Goal: Transaction & Acquisition: Obtain resource

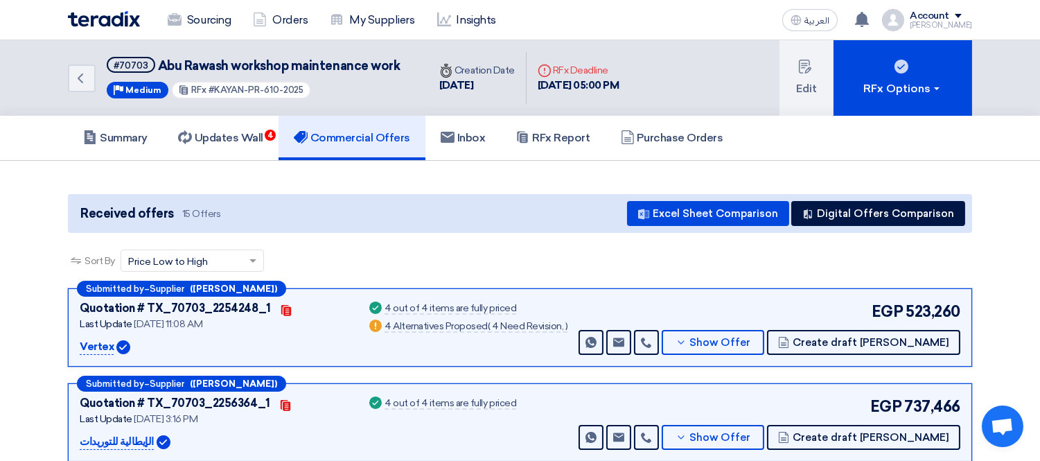
drag, startPoint x: 212, startPoint y: 85, endPoint x: 310, endPoint y: 91, distance: 98.6
click at [310, 91] on div "#70703 Abu Rawash workshop maintenance work Priority Medium RFx #KAYAN-PR-610-2…" at bounding box center [253, 78] width 293 height 42
copy span "KAYAN-PR-610-2025"
click at [215, 15] on link "Sourcing" at bounding box center [199, 20] width 85 height 30
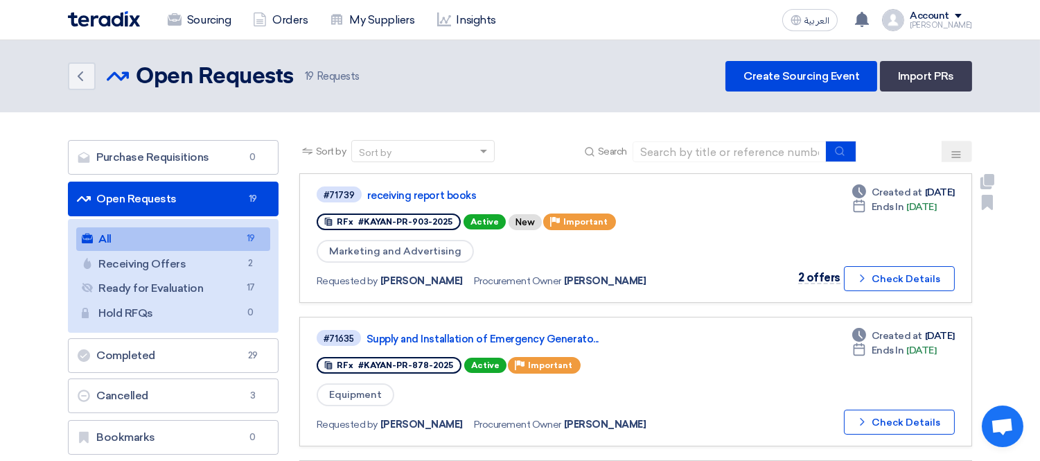
scroll to position [154, 0]
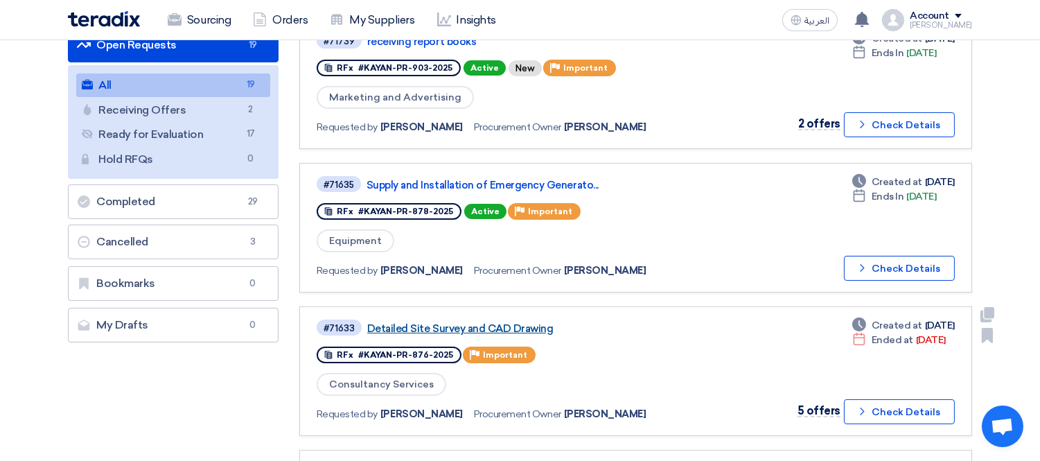
click at [481, 324] on link "Detailed Site Survey and CAD Drawing" at bounding box center [540, 328] width 346 height 12
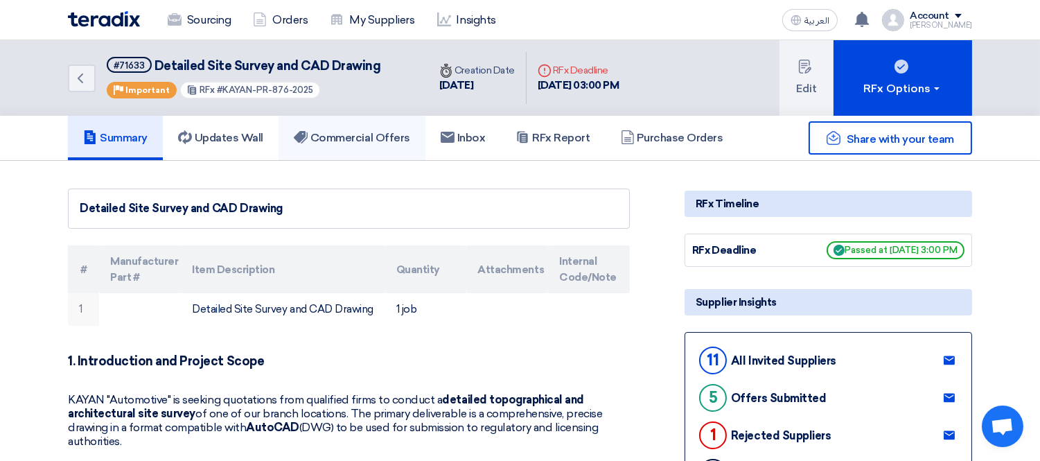
click at [356, 136] on h5 "Commercial Offers" at bounding box center [352, 138] width 116 height 14
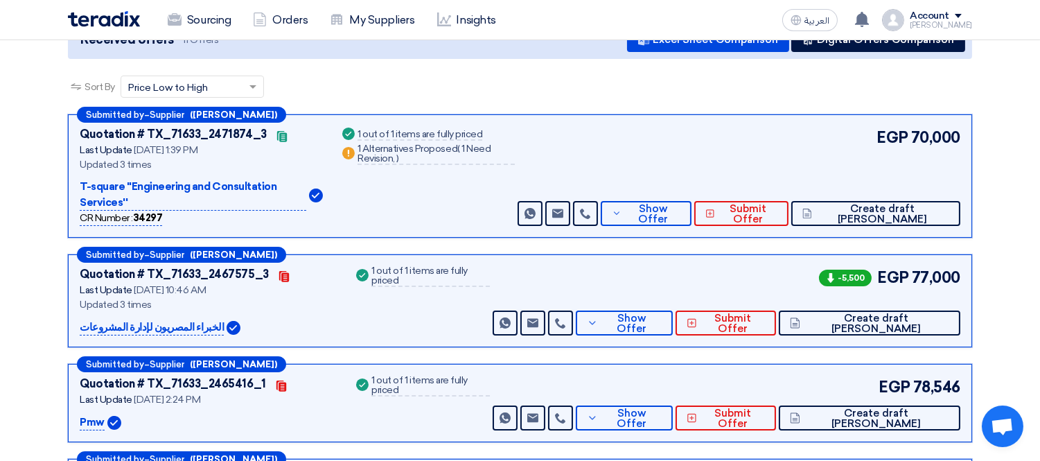
scroll to position [166, 0]
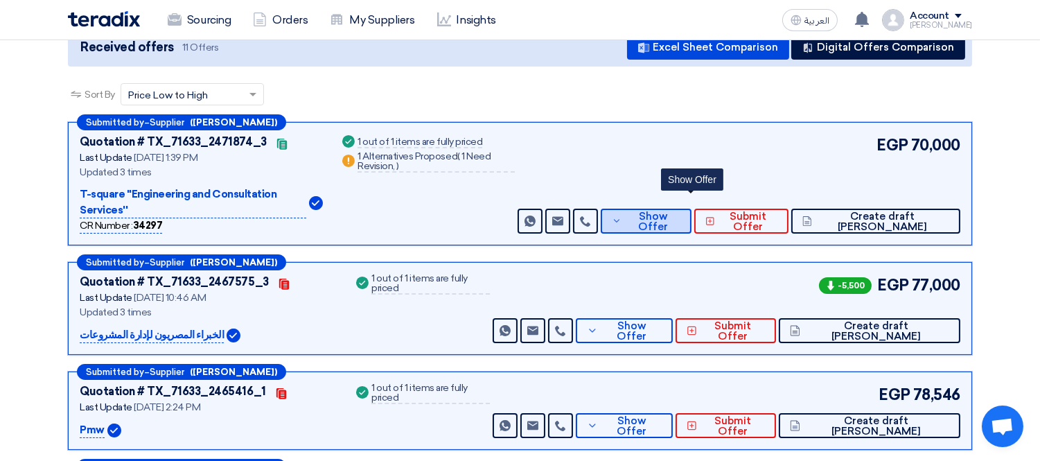
click at [692, 209] on button "Show Offer" at bounding box center [646, 221] width 91 height 25
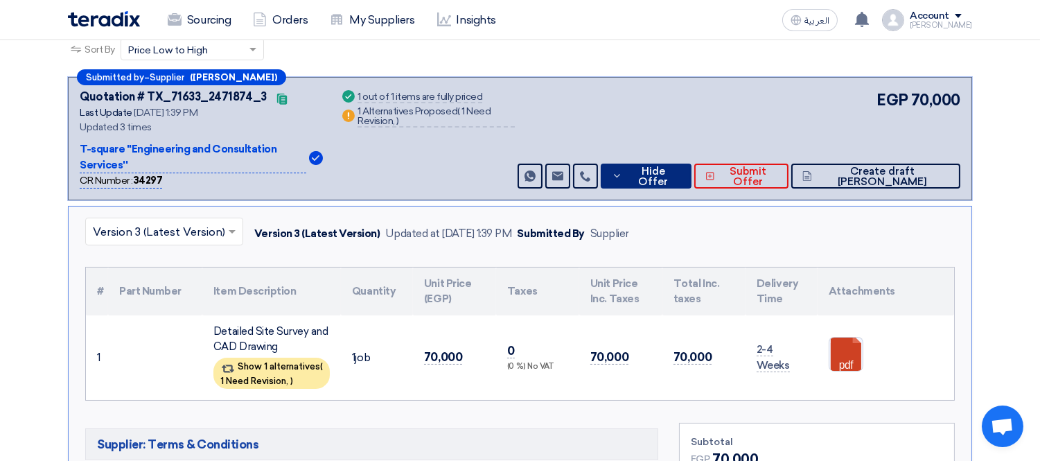
scroll to position [320, 0]
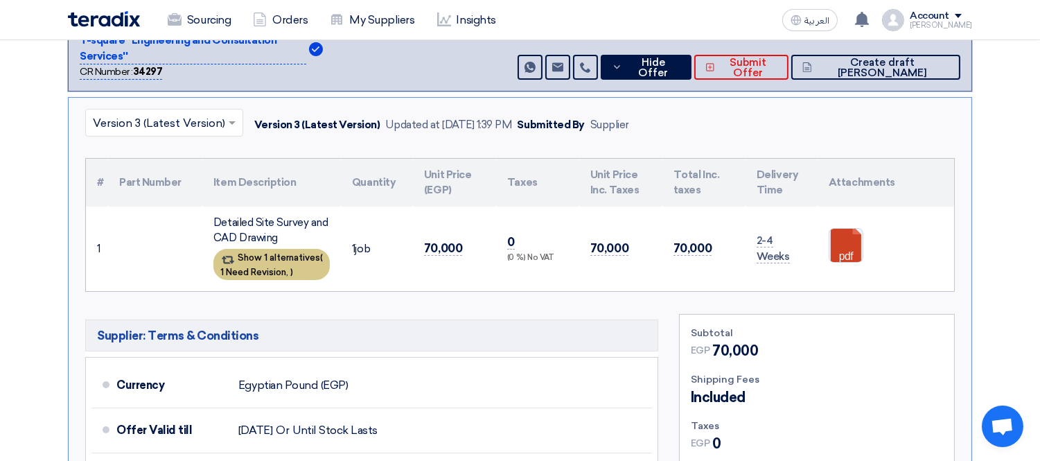
click at [253, 267] on span "1 Need Revision," at bounding box center [254, 272] width 68 height 10
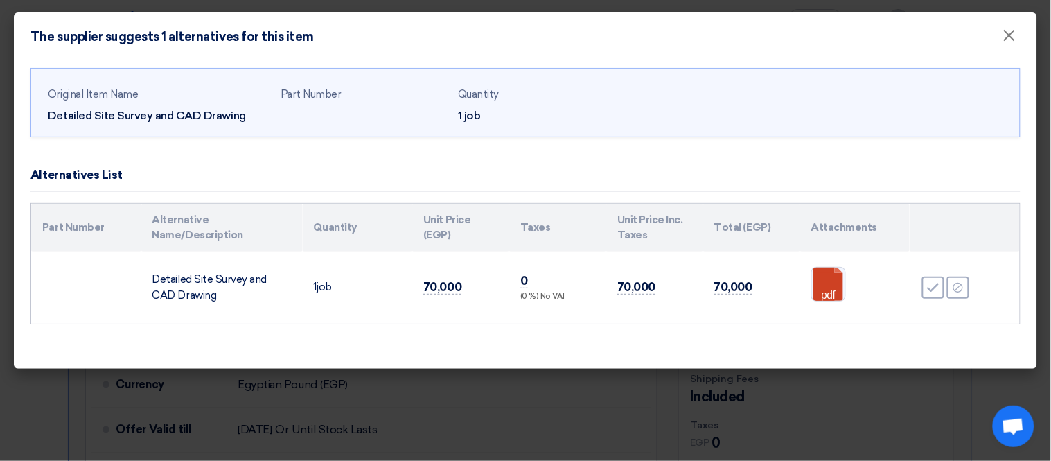
click at [81, 371] on modal-container "The supplier suggests 1 alternatives for this item × Original Item Name Detaile…" at bounding box center [525, 230] width 1051 height 461
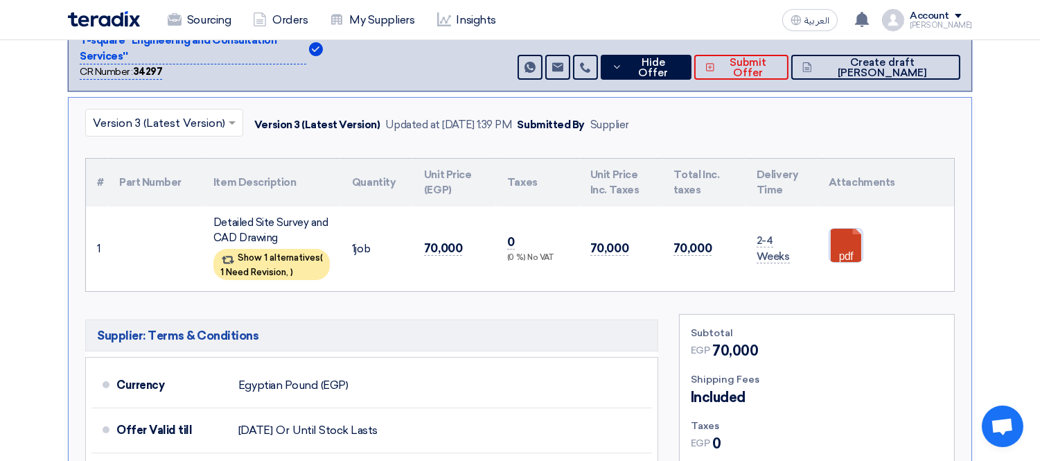
click at [835, 230] on link at bounding box center [884, 270] width 111 height 83
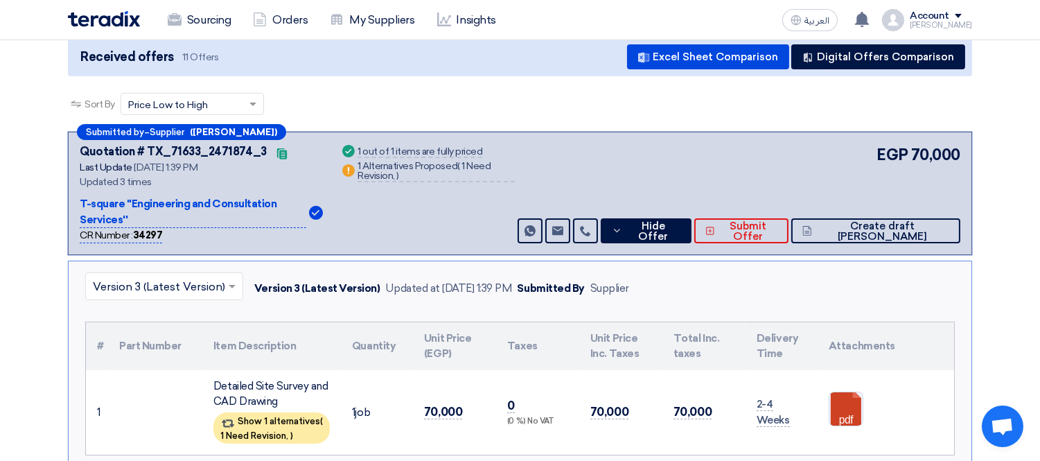
scroll to position [154, 0]
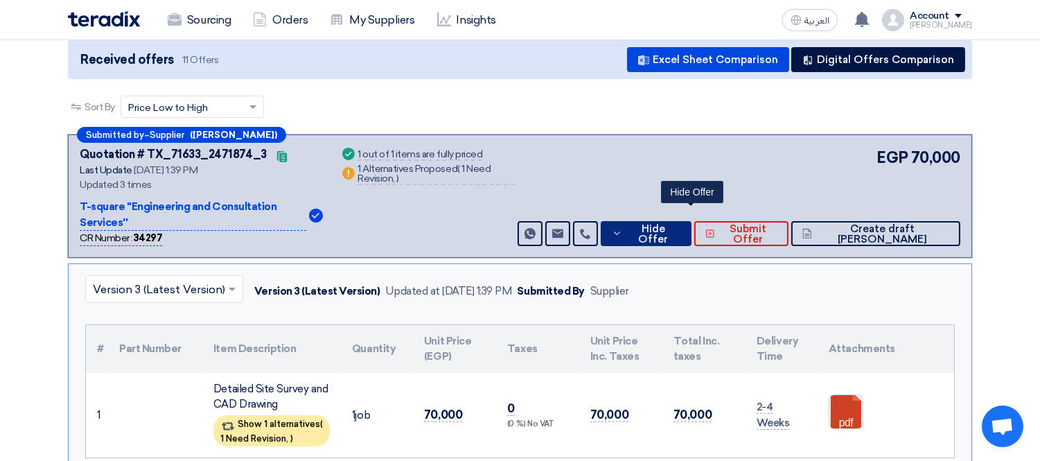
click at [674, 224] on span "Hide Offer" at bounding box center [653, 234] width 55 height 21
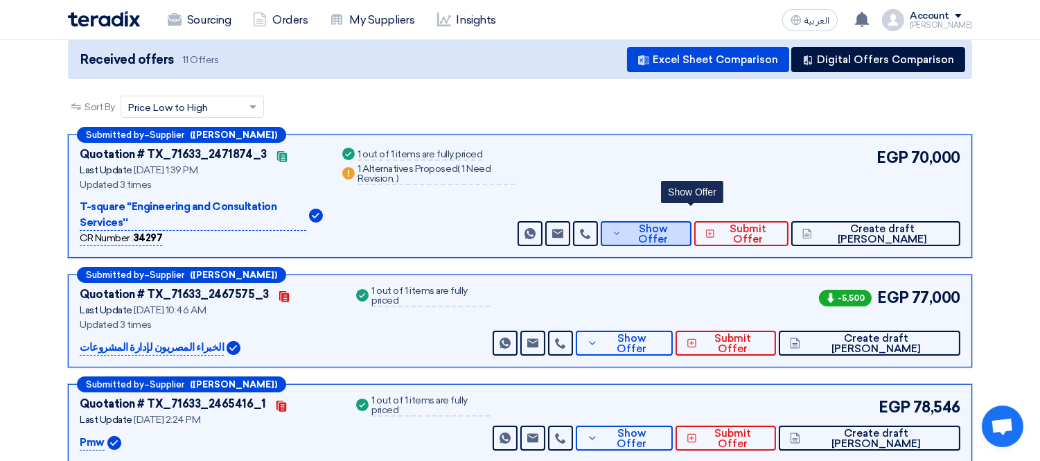
click at [680, 224] on span "Show Offer" at bounding box center [652, 234] width 55 height 21
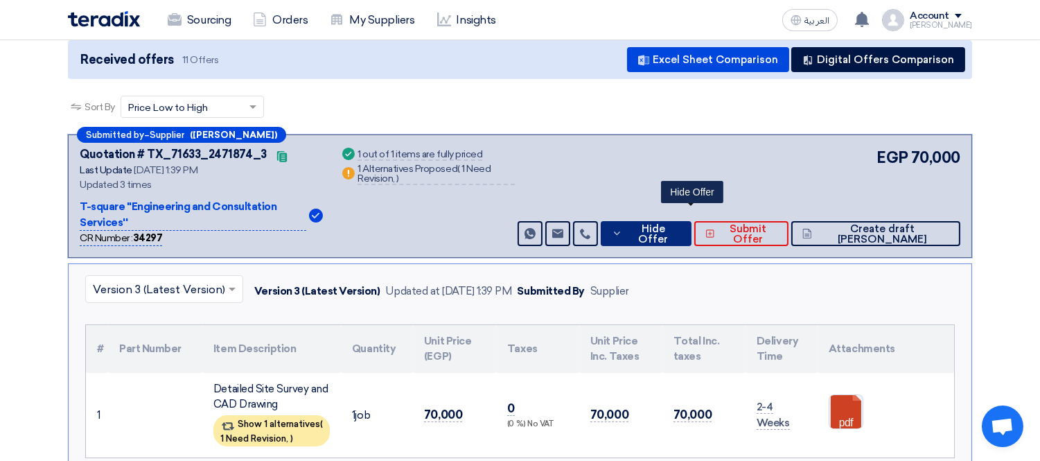
click at [674, 224] on span "Hide Offer" at bounding box center [653, 234] width 55 height 21
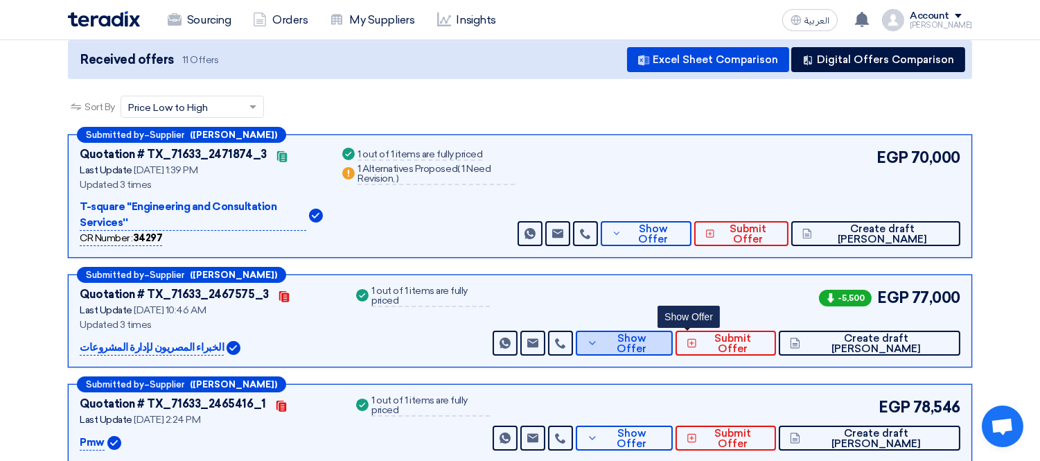
click at [662, 333] on span "Show Offer" at bounding box center [631, 343] width 60 height 21
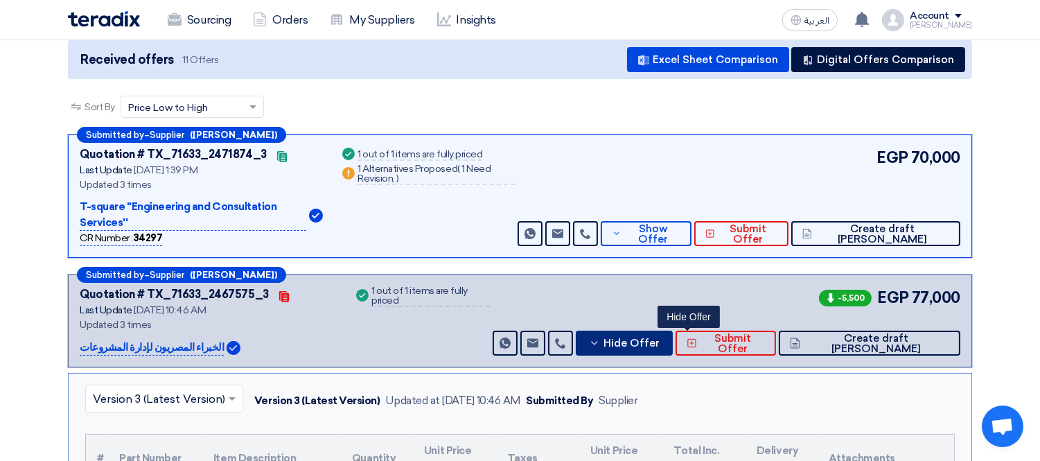
click at [660, 338] on span "Hide Offer" at bounding box center [631, 343] width 56 height 10
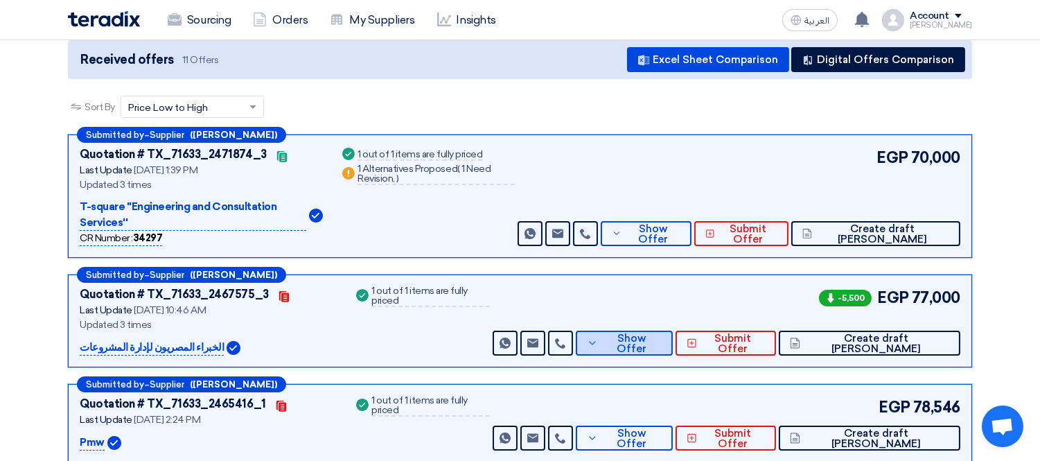
scroll to position [308, 0]
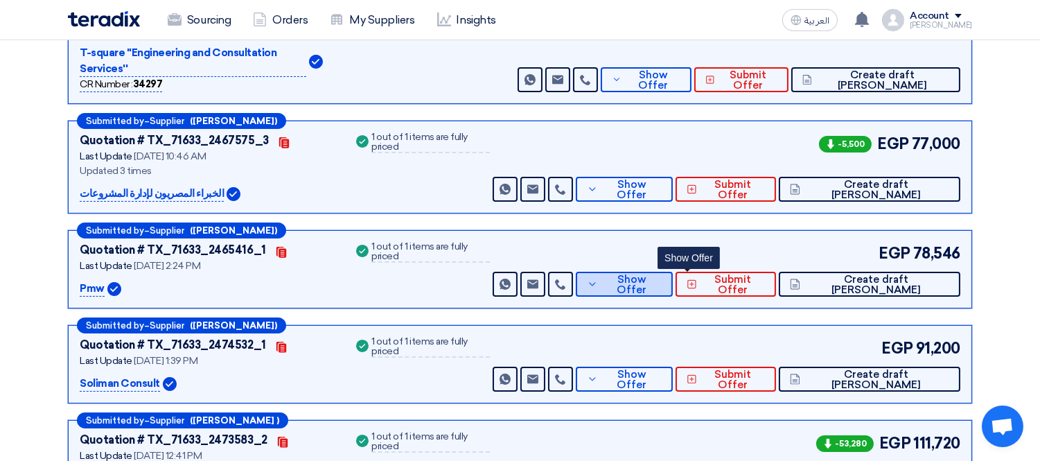
click at [662, 274] on span "Show Offer" at bounding box center [631, 284] width 60 height 21
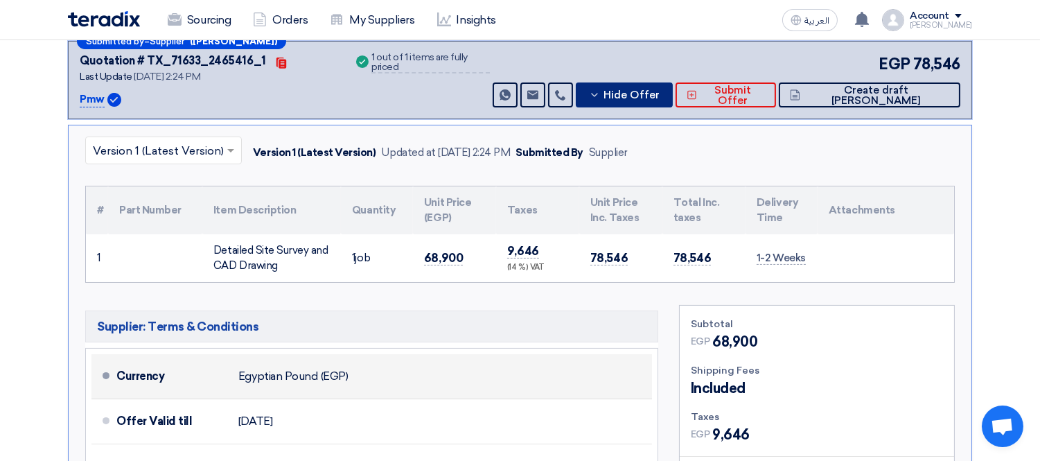
scroll to position [461, 0]
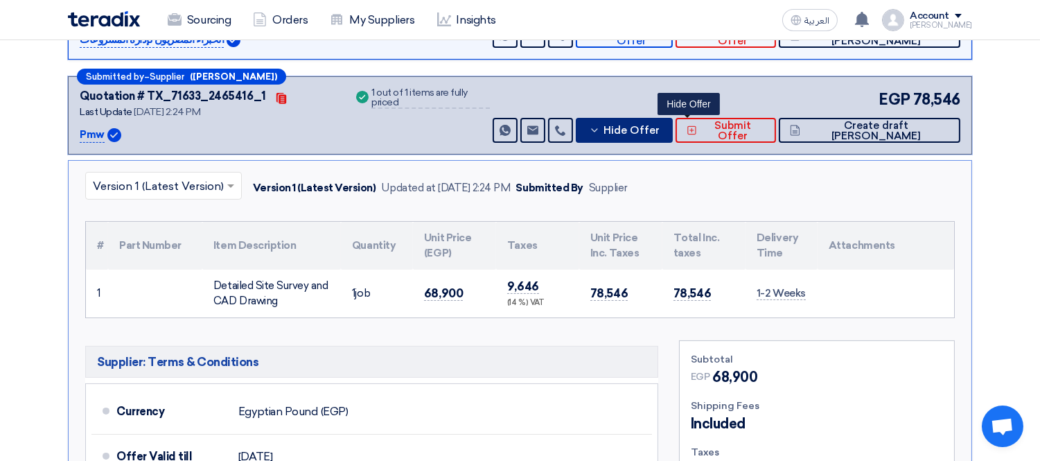
click at [660, 125] on span "Hide Offer" at bounding box center [631, 130] width 56 height 10
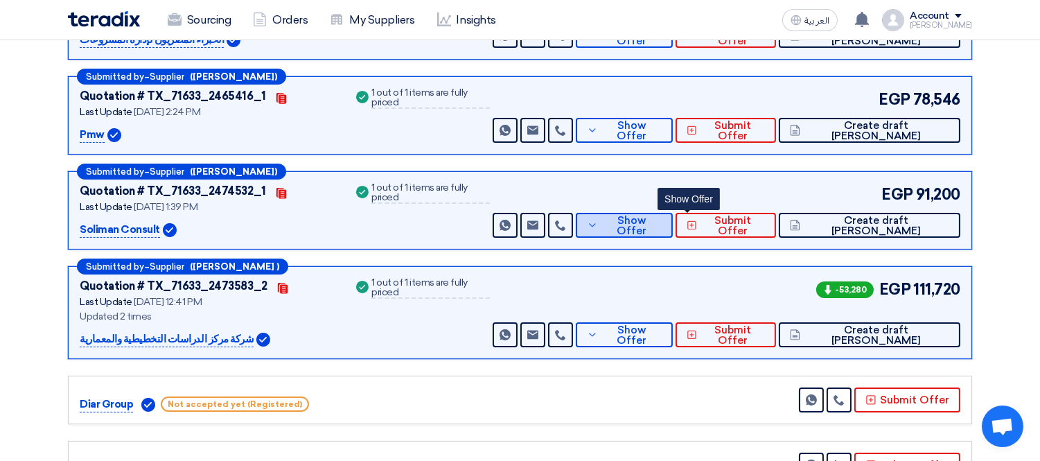
click at [670, 213] on button "Show Offer" at bounding box center [624, 225] width 97 height 25
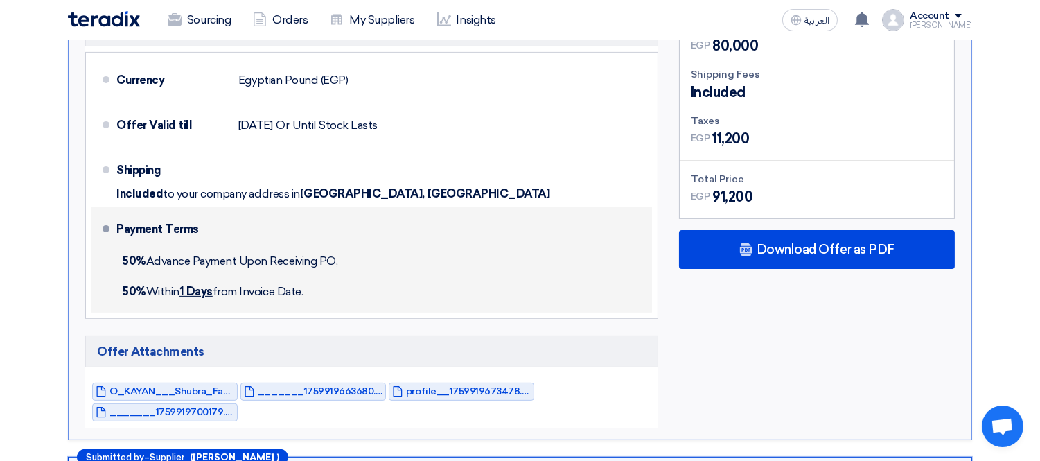
scroll to position [923, 0]
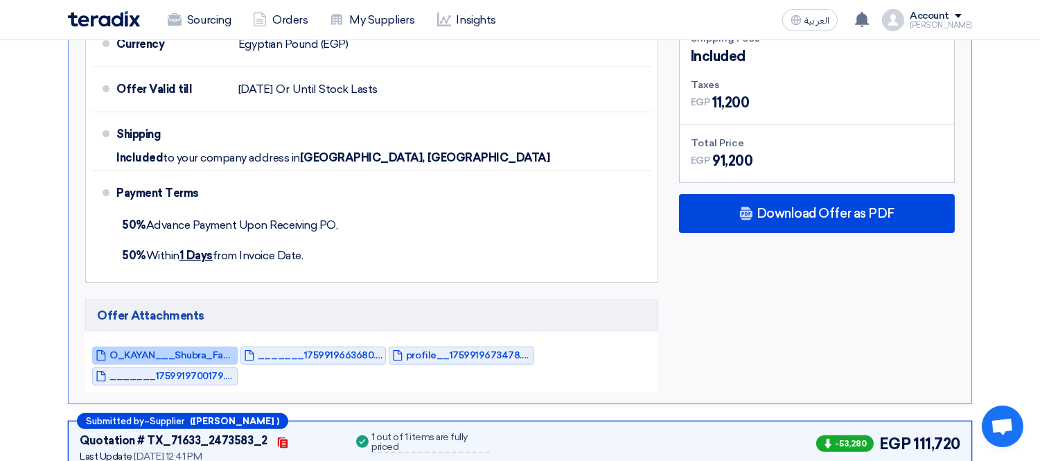
click at [182, 350] on span "O_KAYAN___Shubra_Facility_1759919658160.pdf" at bounding box center [171, 355] width 125 height 10
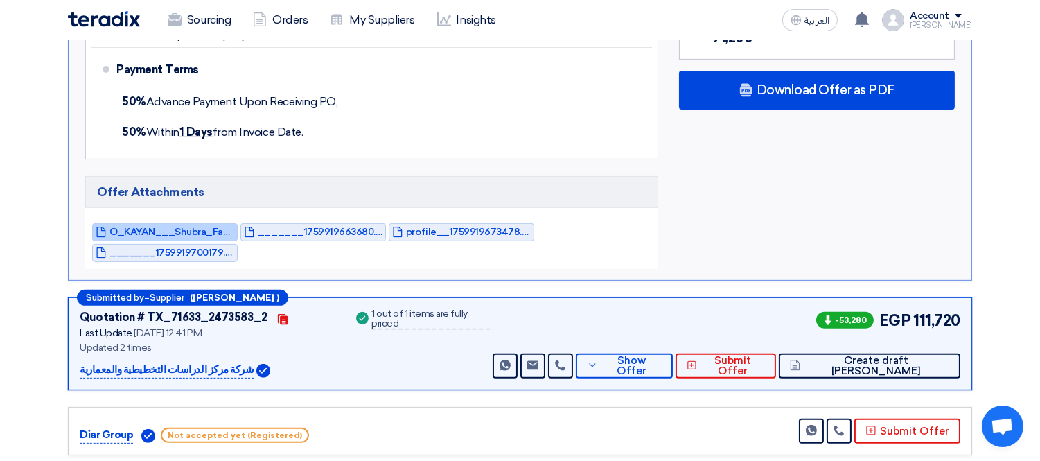
scroll to position [1077, 0]
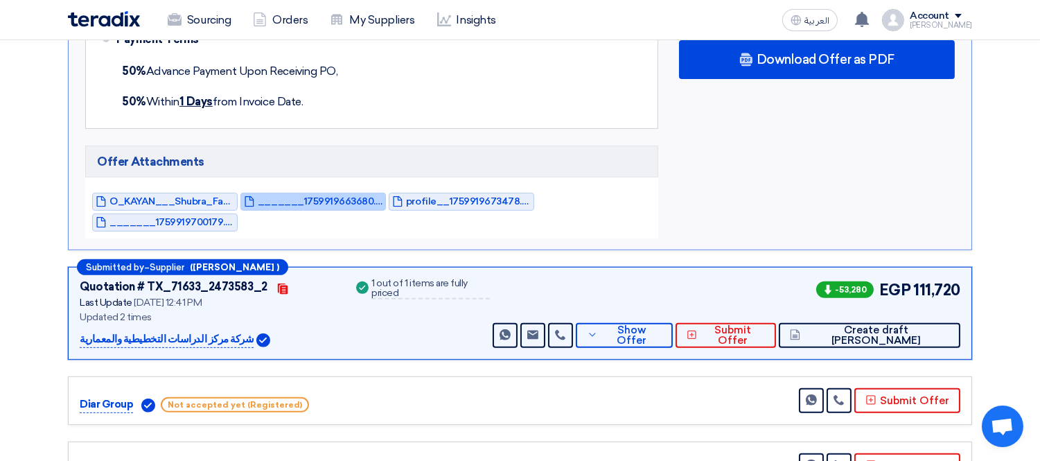
click at [330, 196] on span "_______1759919663680.pdf" at bounding box center [320, 201] width 125 height 10
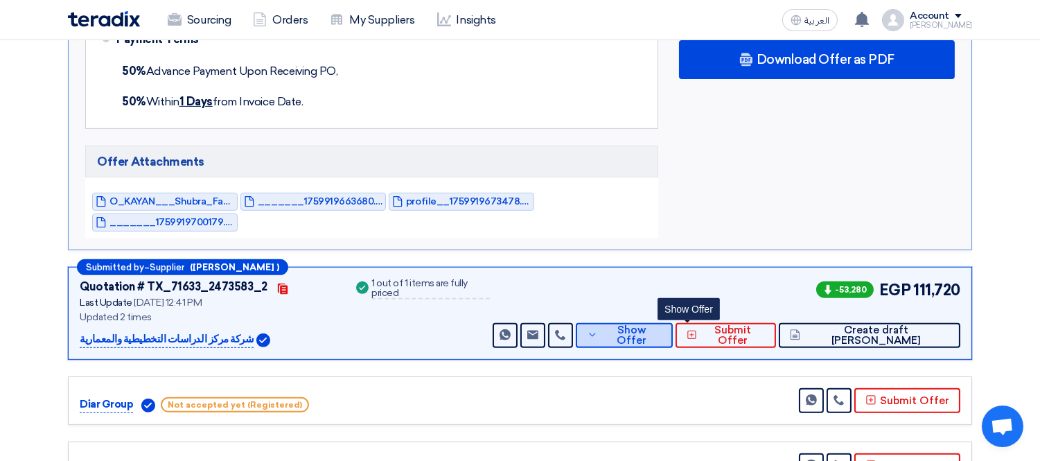
click at [662, 325] on span "Show Offer" at bounding box center [631, 335] width 60 height 21
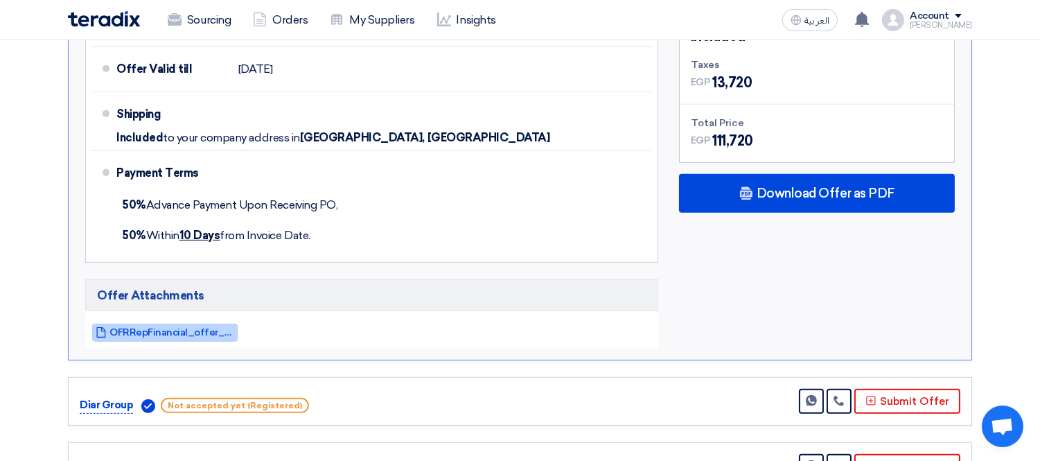
click at [175, 327] on span "OFRRepFinancial_offer_1759916441426.pdf" at bounding box center [171, 332] width 125 height 10
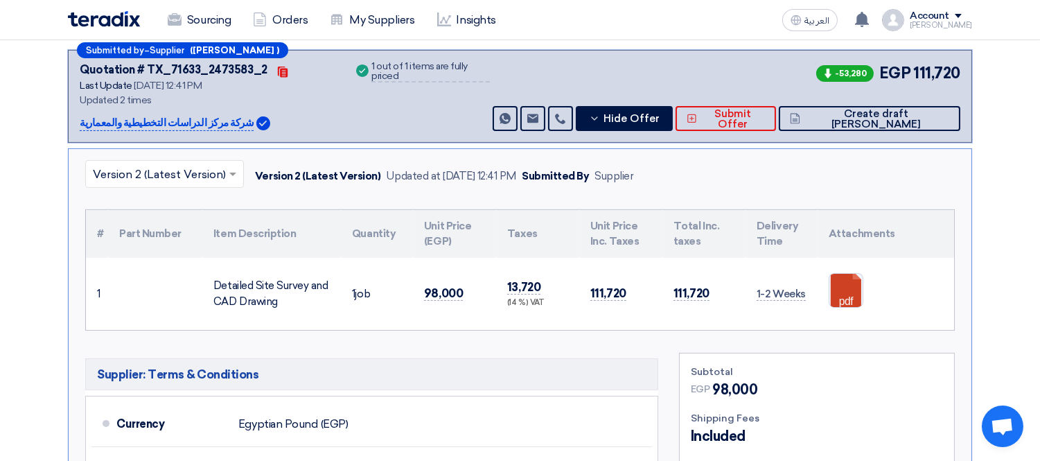
scroll to position [615, 0]
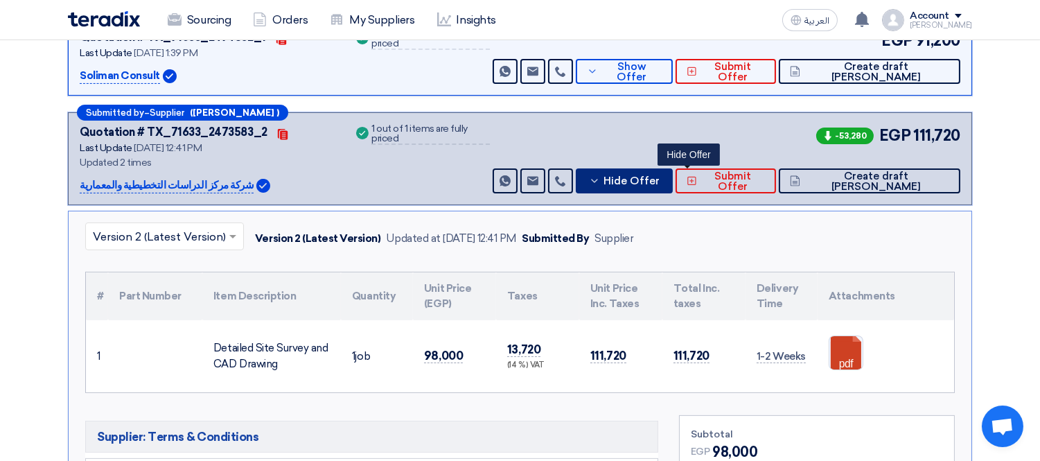
click at [660, 176] on span "Hide Offer" at bounding box center [631, 181] width 56 height 10
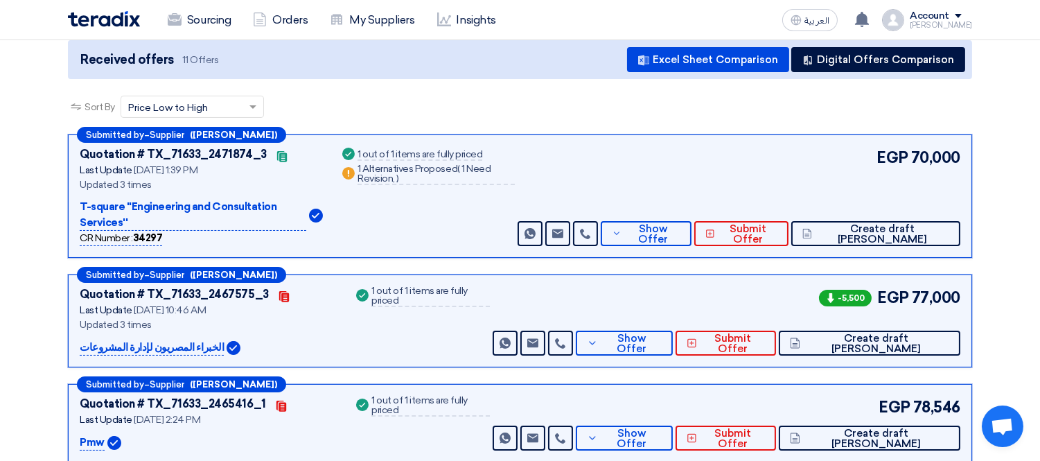
scroll to position [0, 0]
